Goal: Register for event/course

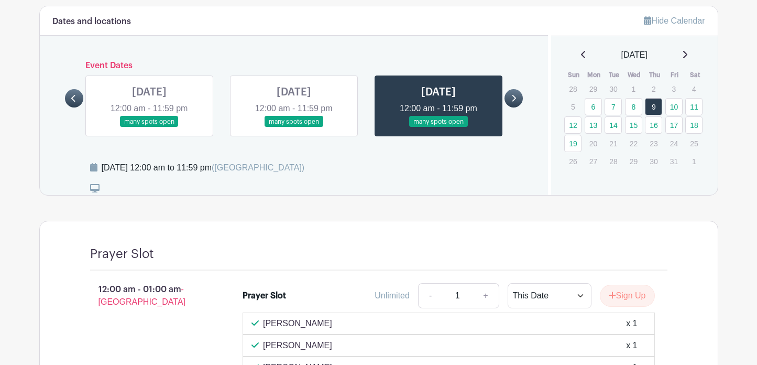
scroll to position [610, 0]
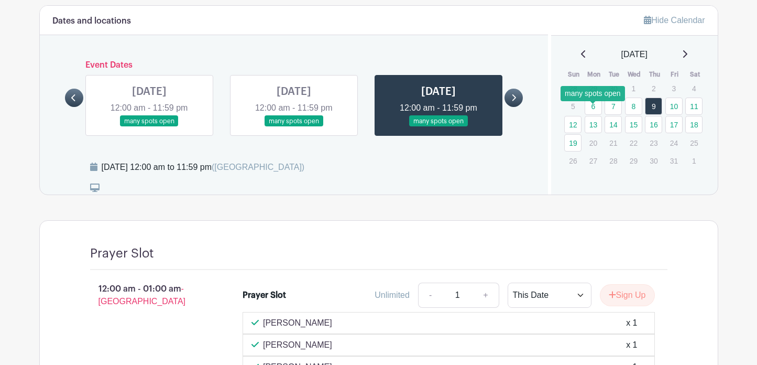
click at [594, 116] on link "13" at bounding box center [593, 124] width 17 height 17
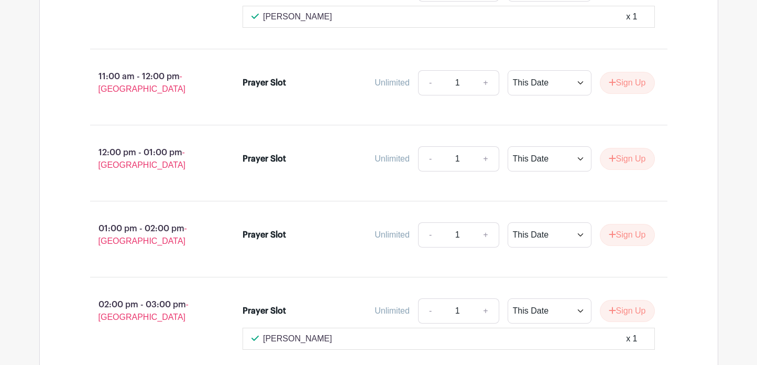
scroll to position [1779, 0]
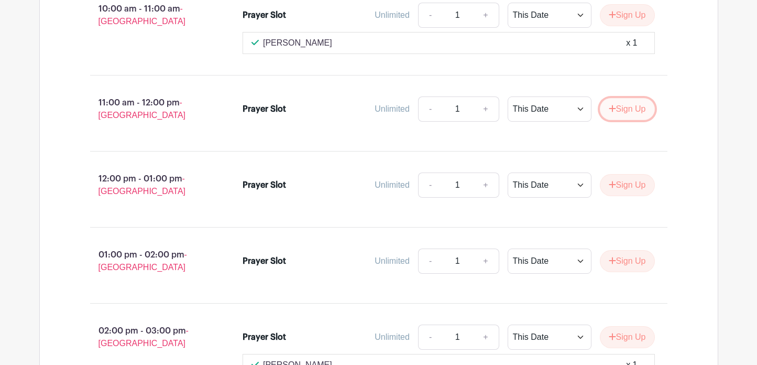
click at [620, 106] on button "Sign Up" at bounding box center [627, 109] width 55 height 22
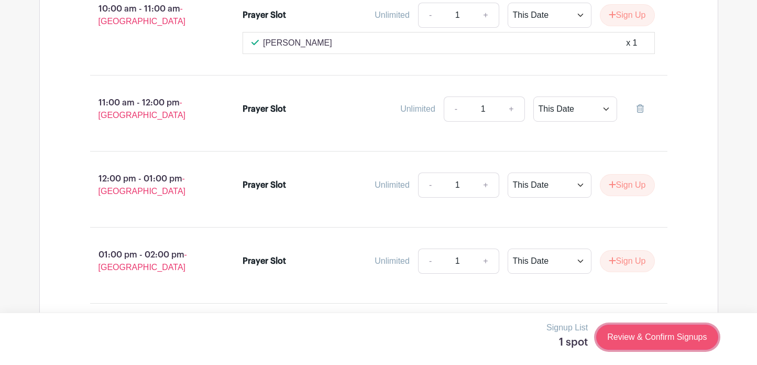
click at [650, 341] on link "Review & Confirm Signups" at bounding box center [657, 336] width 122 height 25
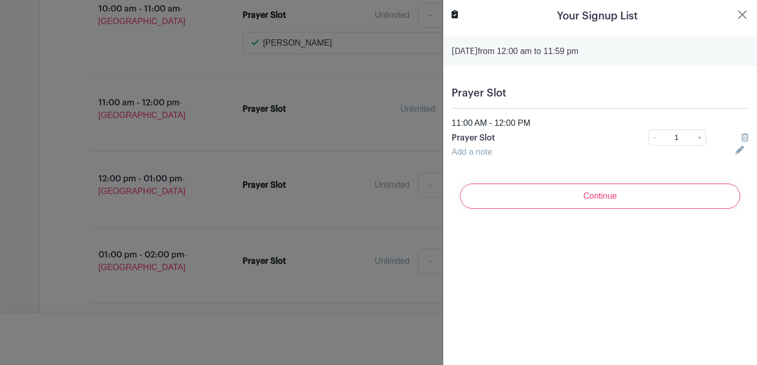
click at [479, 136] on p "Prayer Slot" at bounding box center [536, 138] width 168 height 13
click at [483, 106] on div "Prayer Slot 11:00 AM - 12:00 PM Prayer Slot - 1 + Add a note" at bounding box center [600, 123] width 314 height 88
click at [483, 89] on h5 "Prayer Slot" at bounding box center [600, 93] width 297 height 13
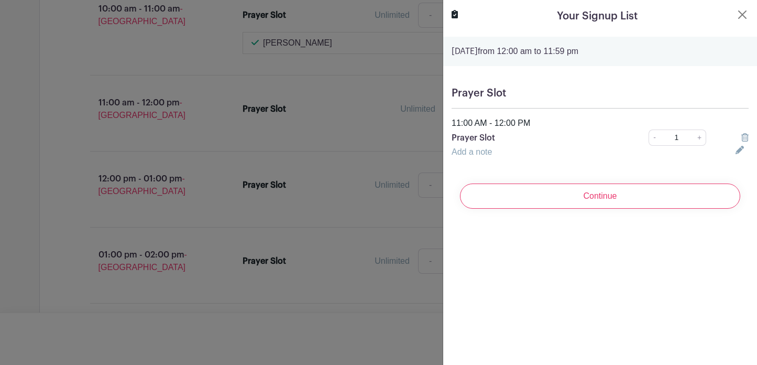
click at [520, 94] on h5 "Prayer Slot" at bounding box center [600, 93] width 297 height 13
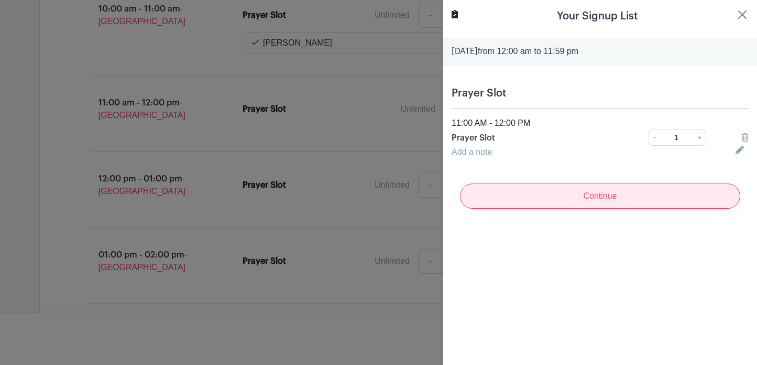
click at [601, 191] on input "Continue" at bounding box center [600, 195] width 280 height 25
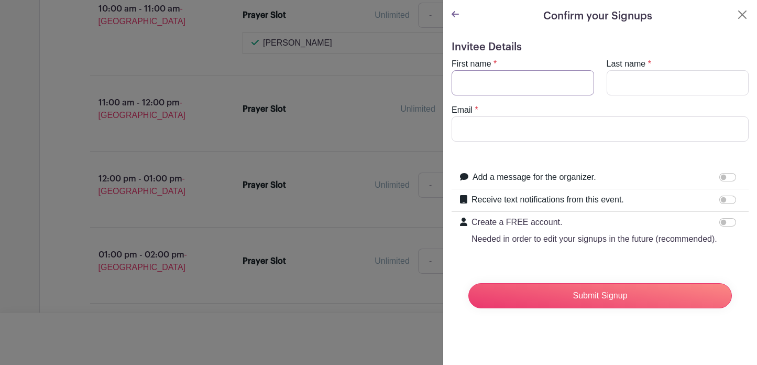
click at [530, 85] on input "First name" at bounding box center [523, 82] width 143 height 25
type input "[PERSON_NAME]"
click at [661, 90] on input "Last name" at bounding box center [678, 82] width 143 height 25
type input "Rumende"
click at [594, 123] on input "Email" at bounding box center [600, 128] width 297 height 25
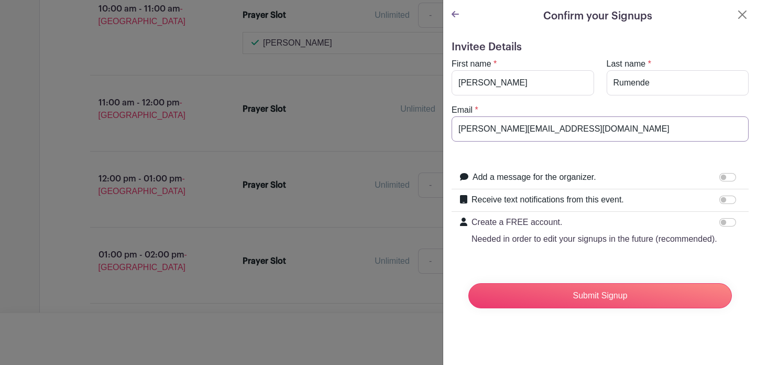
type input "[PERSON_NAME][EMAIL_ADDRESS][DOMAIN_NAME]"
